Goal: Find specific page/section

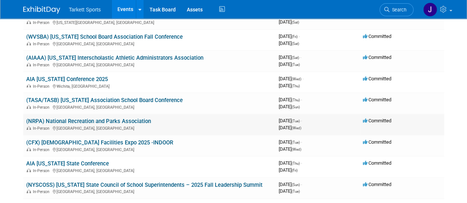
scroll to position [111, 0]
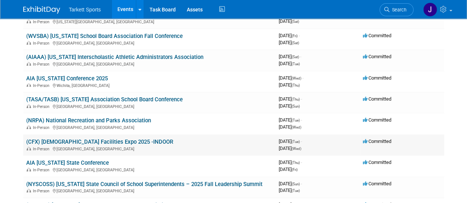
click at [113, 141] on link "(CFX) [DEMOGRAPHIC_DATA] Facilities Expo 2025 -INDOOR" at bounding box center [99, 142] width 147 height 7
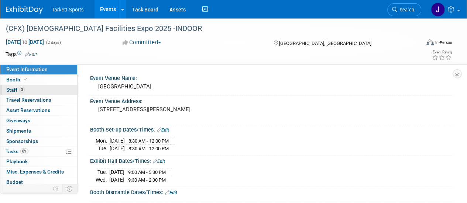
click at [22, 89] on span "3" at bounding box center [22, 90] width 6 height 6
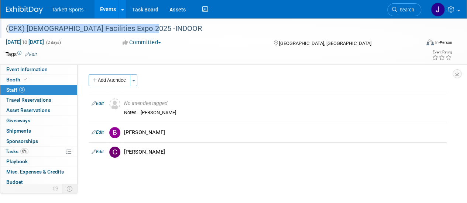
drag, startPoint x: 149, startPoint y: 30, endPoint x: 4, endPoint y: 31, distance: 145.0
click at [4, 31] on div "(CFX) [DEMOGRAPHIC_DATA] Facilities Expo 2025 -INDOOR" at bounding box center [208, 28] width 411 height 13
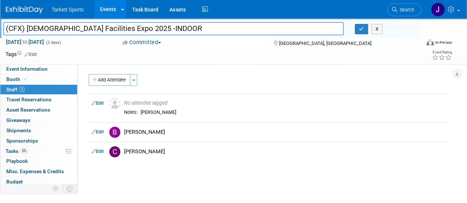
drag, startPoint x: 159, startPoint y: 29, endPoint x: 0, endPoint y: 20, distance: 159.6
click at [0, 20] on div "(CFX) Church Facilities Expo 2025 -INDOOR (CFX) Church Facilities Expo 2025 -IN…" at bounding box center [209, 28] width 419 height 20
click at [201, 157] on td "Cale Hayes" at bounding box center [283, 152] width 325 height 20
